Goal: Check status: Check status

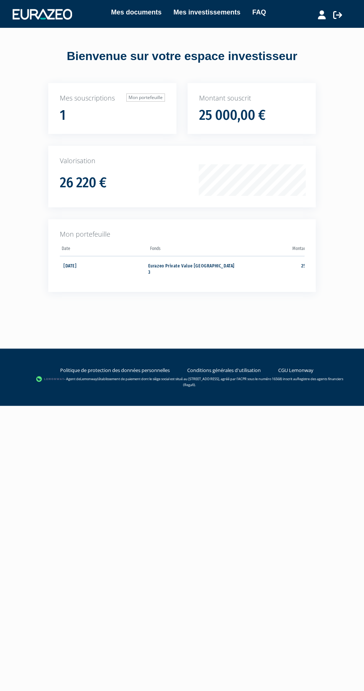
click at [296, 272] on td "25 000,00 €" at bounding box center [280, 268] width 88 height 25
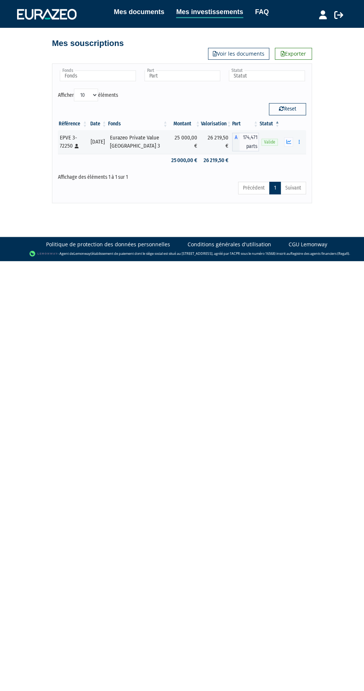
click at [287, 138] on button "button" at bounding box center [288, 141] width 9 height 9
